Goal: Task Accomplishment & Management: Complete application form

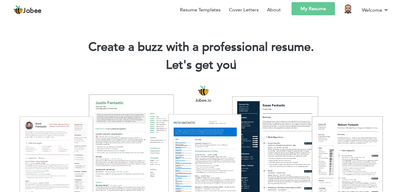
click at [310, 9] on link "My Resume" at bounding box center [312, 8] width 43 height 13
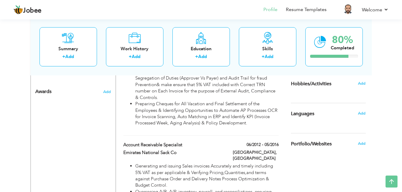
scroll to position [568, 0]
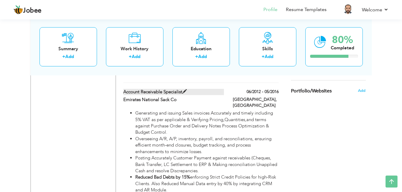
click at [184, 89] on span at bounding box center [184, 91] width 4 height 4
type input "Account Receivable Specialist"
type input "Emirates National Sack Co"
type input "06/2012"
type input "05/2016"
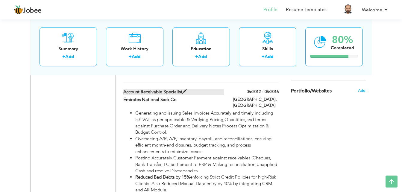
type input "[GEOGRAPHIC_DATA]"
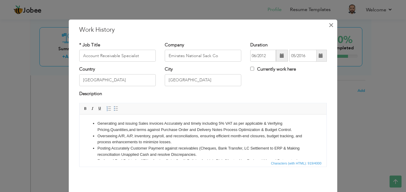
click at [329, 25] on span "×" at bounding box center [331, 25] width 5 height 11
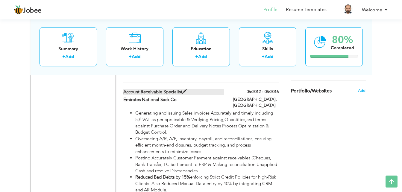
click at [185, 89] on span at bounding box center [184, 91] width 4 height 4
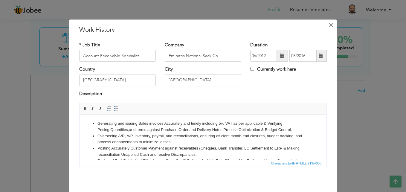
click at [329, 25] on span "×" at bounding box center [331, 25] width 5 height 11
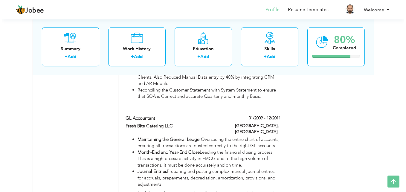
scroll to position [680, 0]
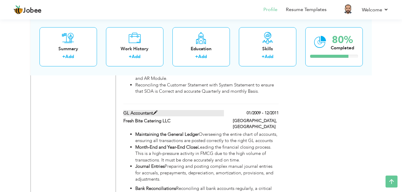
click at [157, 111] on span at bounding box center [155, 113] width 4 height 4
type input "GL Accountant"
type input "Fresh Bite Catering LLC"
type input "01/2009"
type input "12/2011"
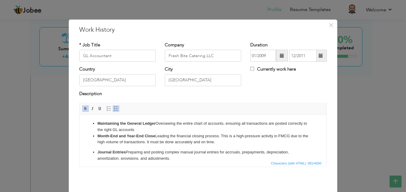
scroll to position [35, 0]
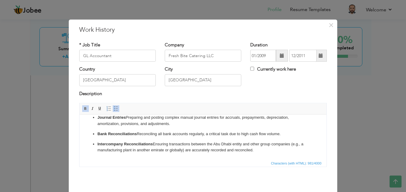
drag, startPoint x: 324, startPoint y: 125, endPoint x: 405, endPoint y: 275, distance: 170.2
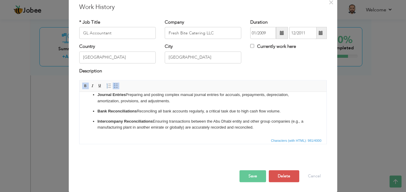
scroll to position [23, 0]
click at [281, 173] on button "Delete" at bounding box center [284, 176] width 31 height 12
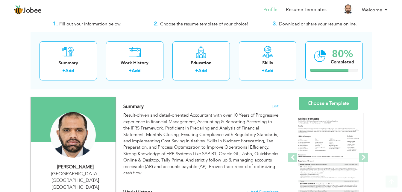
scroll to position [0, 0]
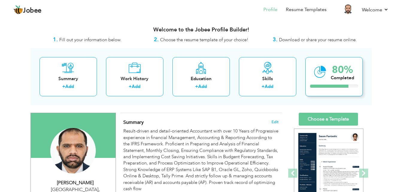
click at [319, 69] on icon at bounding box center [320, 72] width 12 height 20
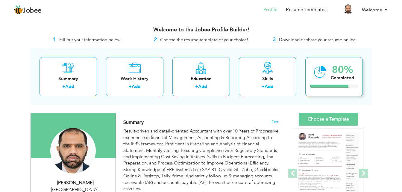
click at [337, 75] on div "Completed" at bounding box center [342, 78] width 23 height 6
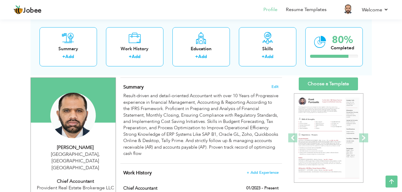
scroll to position [32, 0]
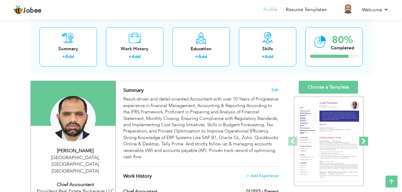
click at [362, 137] on span at bounding box center [363, 141] width 9 height 9
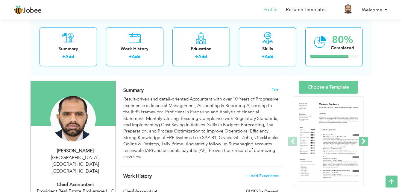
click at [362, 137] on span at bounding box center [363, 141] width 9 height 9
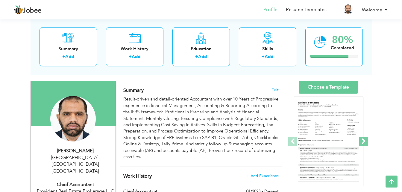
click at [362, 137] on span at bounding box center [363, 141] width 9 height 9
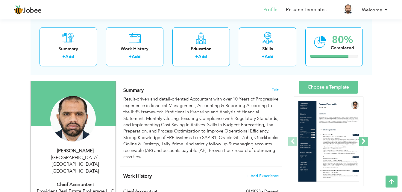
click at [362, 137] on span at bounding box center [363, 141] width 9 height 9
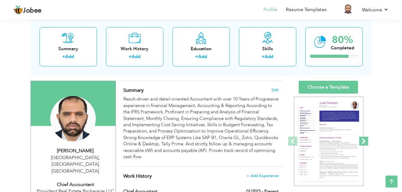
click at [363, 139] on span at bounding box center [363, 141] width 9 height 9
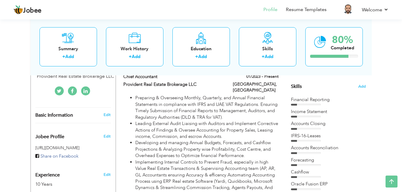
scroll to position [0, 0]
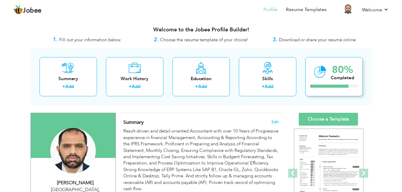
click at [320, 73] on icon at bounding box center [320, 72] width 12 height 20
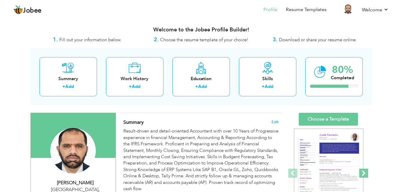
click at [364, 173] on span at bounding box center [363, 173] width 9 height 9
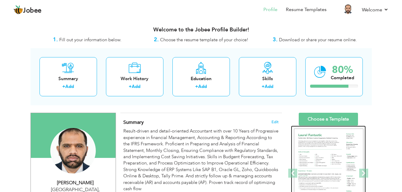
click at [340, 161] on img at bounding box center [328, 174] width 69 height 90
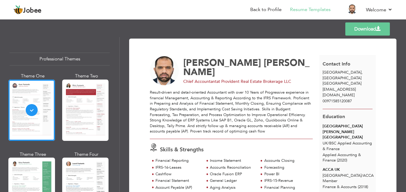
click at [374, 28] on link "Download" at bounding box center [368, 28] width 45 height 13
